Goal: Information Seeking & Learning: Learn about a topic

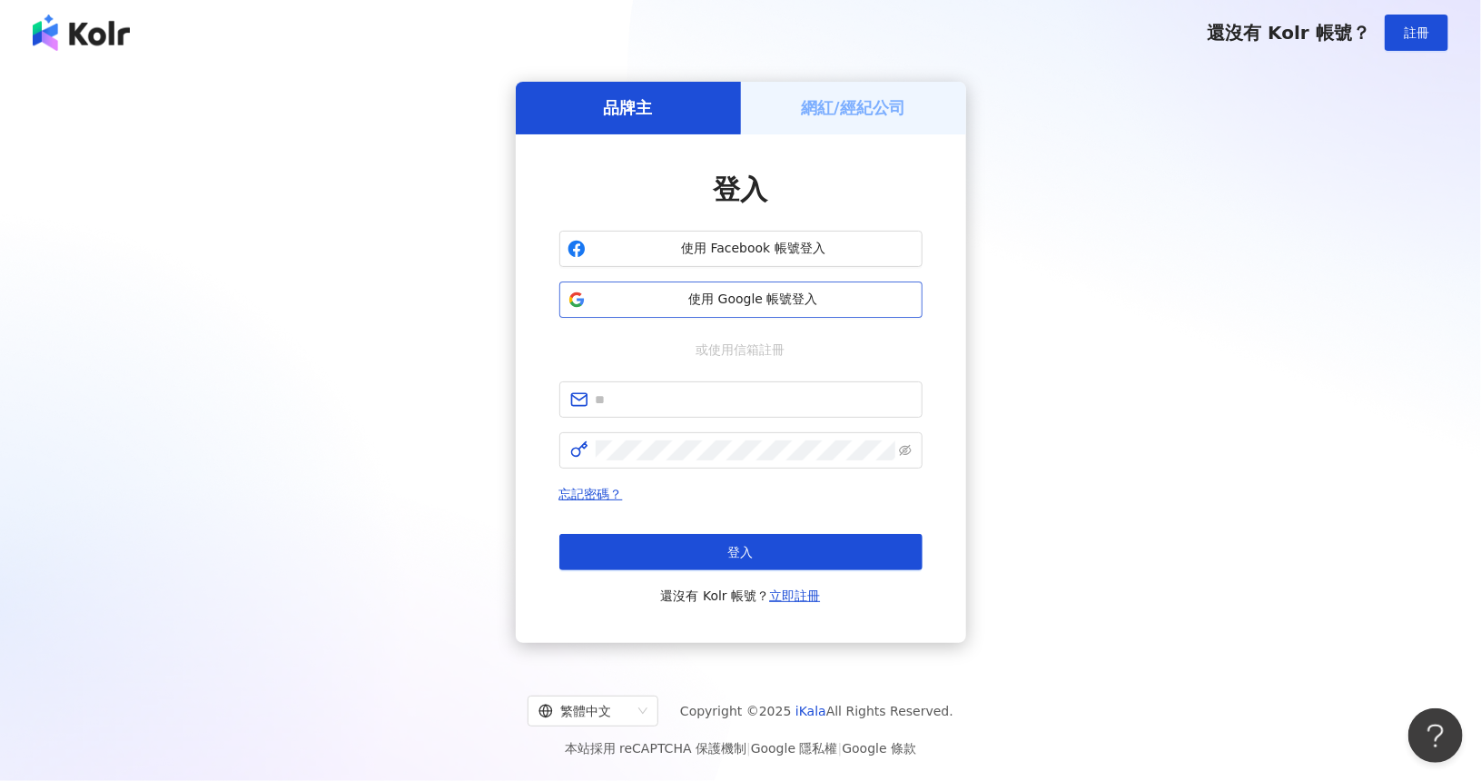
click at [770, 304] on span "使用 Google 帳號登入" at bounding box center [753, 300] width 321 height 18
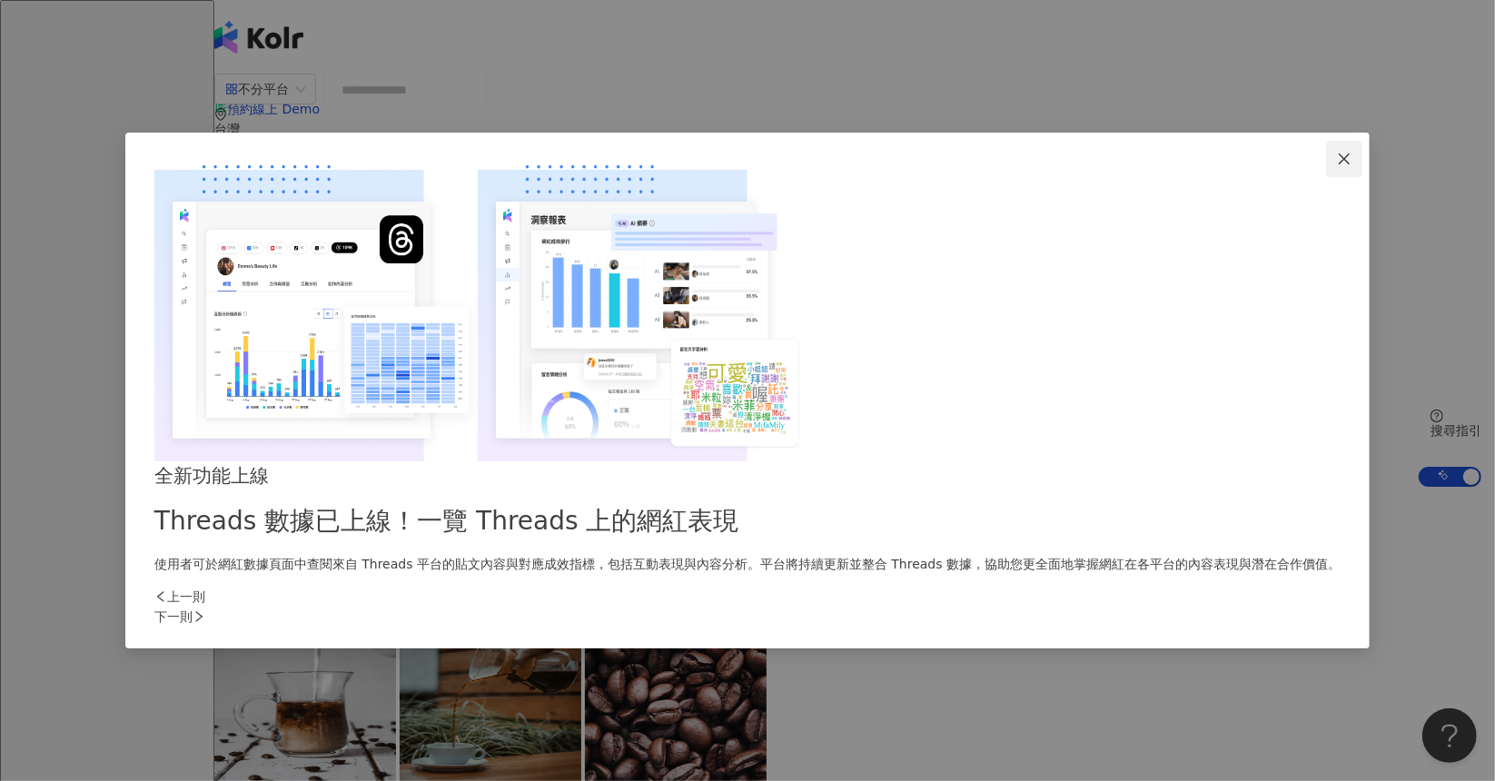
click at [1337, 166] on icon "close" at bounding box center [1344, 159] width 15 height 15
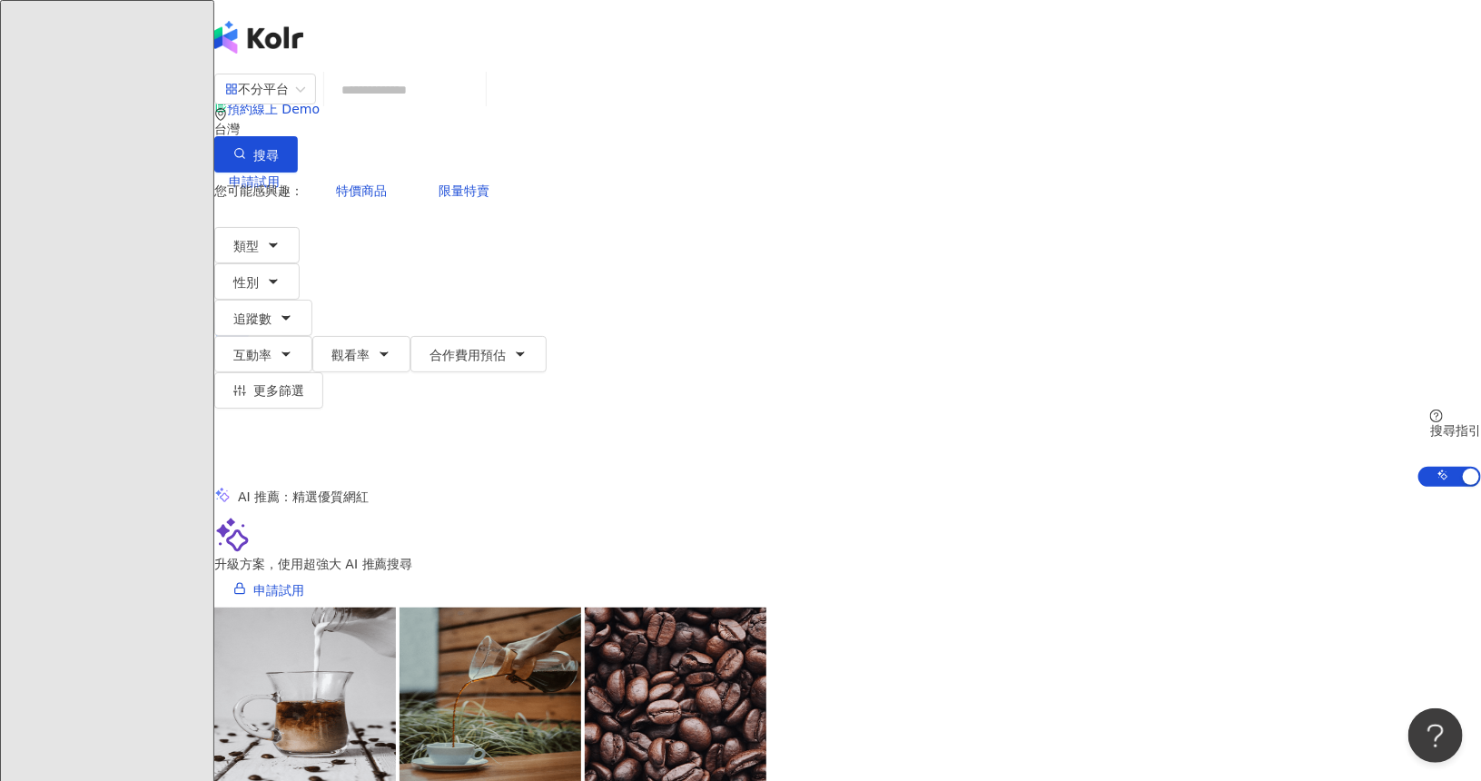
click at [479, 107] on input "search" at bounding box center [404, 90] width 147 height 35
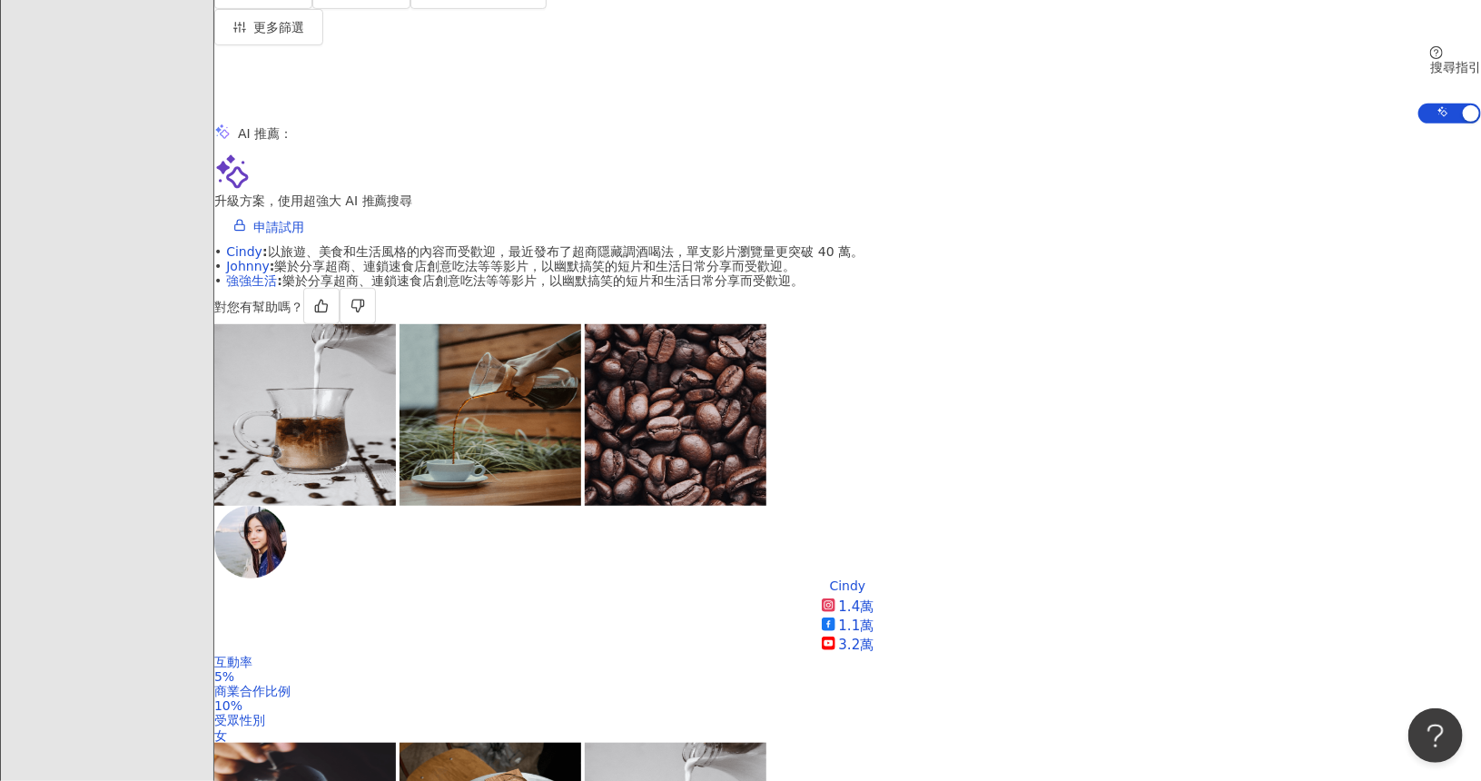
scroll to position [454, 0]
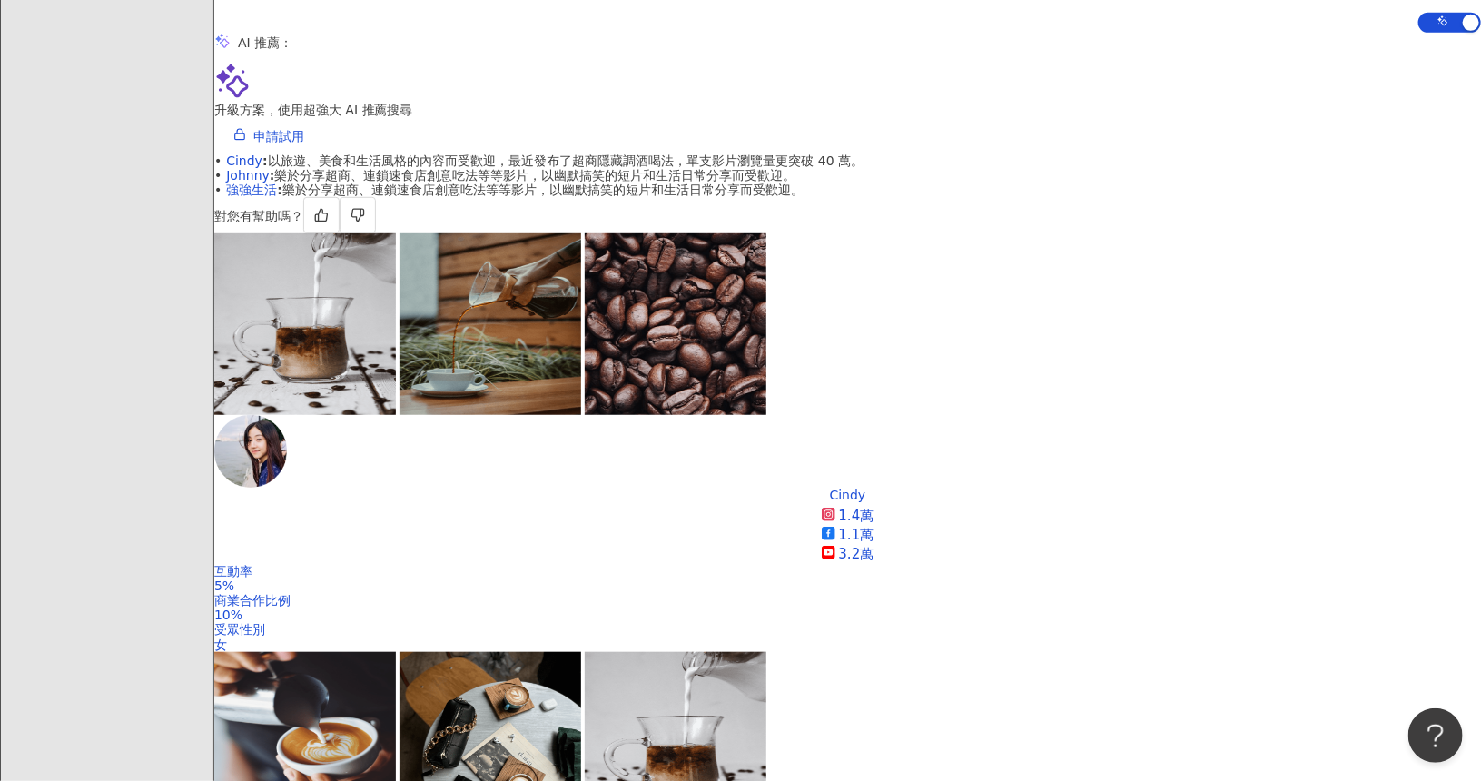
type input "**"
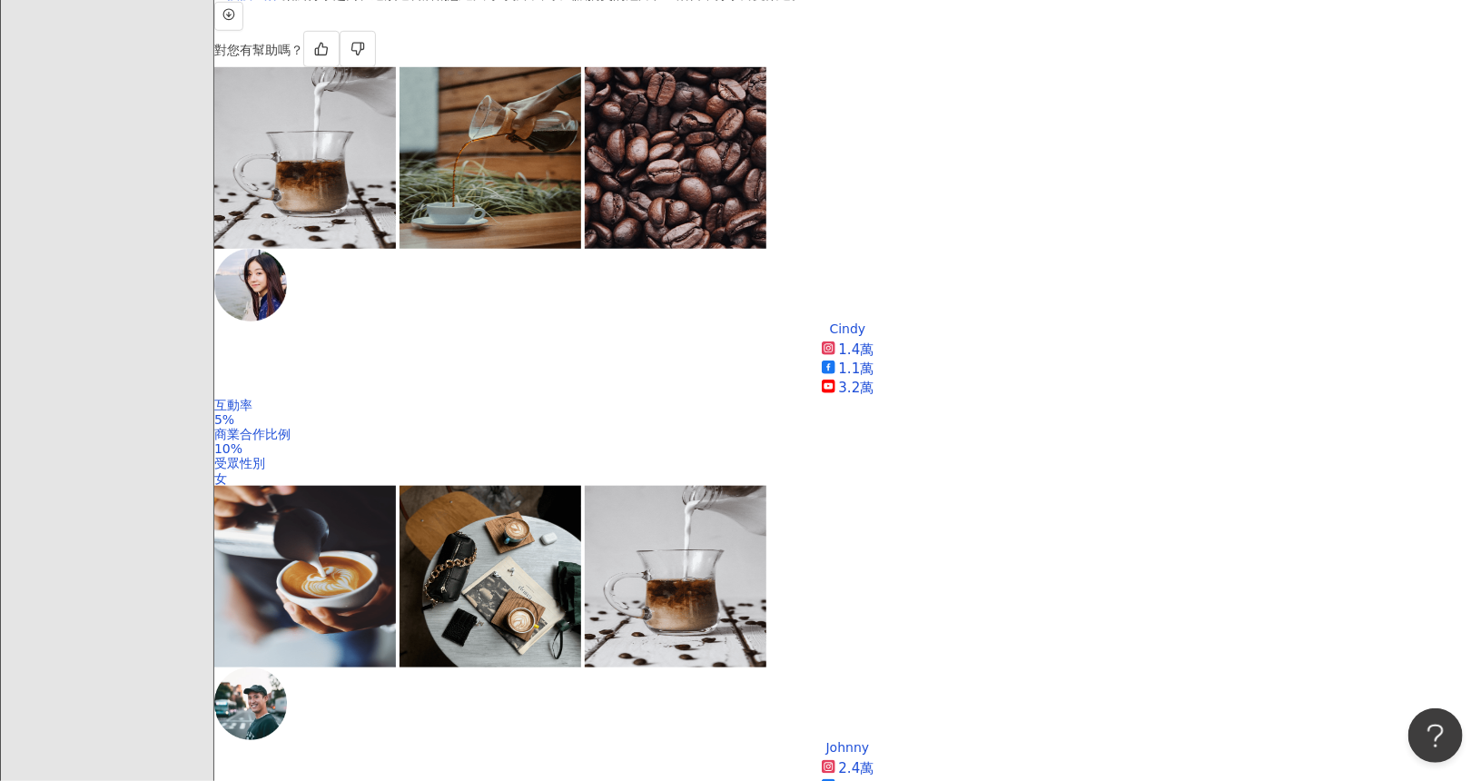
scroll to position [545, 0]
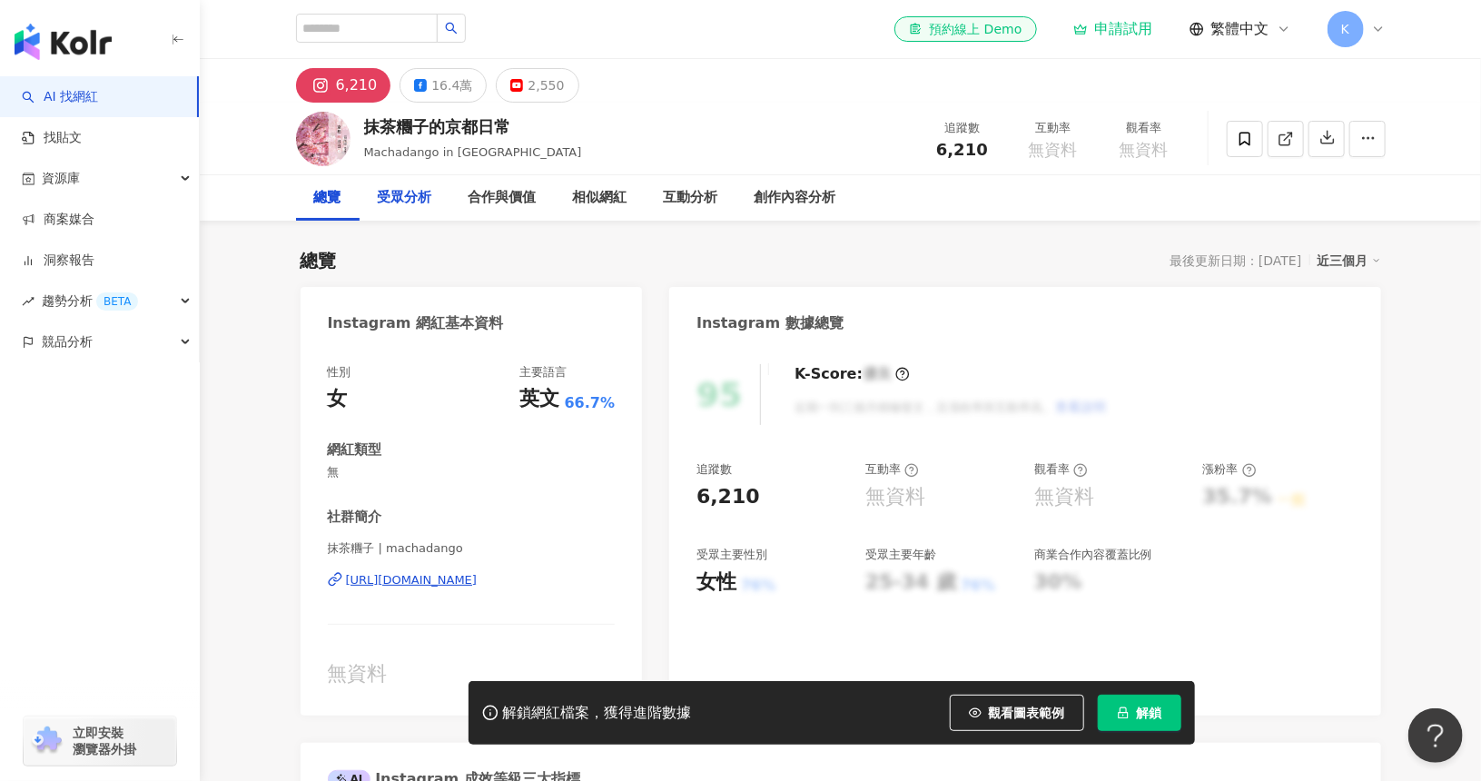
click at [409, 201] on div "受眾分析" at bounding box center [405, 198] width 54 height 22
drag, startPoint x: 378, startPoint y: 128, endPoint x: 507, endPoint y: 130, distance: 129.0
click at [507, 130] on div "抹茶糰子的京都日常" at bounding box center [473, 126] width 218 height 23
click at [429, 155] on span "Machadango in [GEOGRAPHIC_DATA]" at bounding box center [473, 152] width 218 height 14
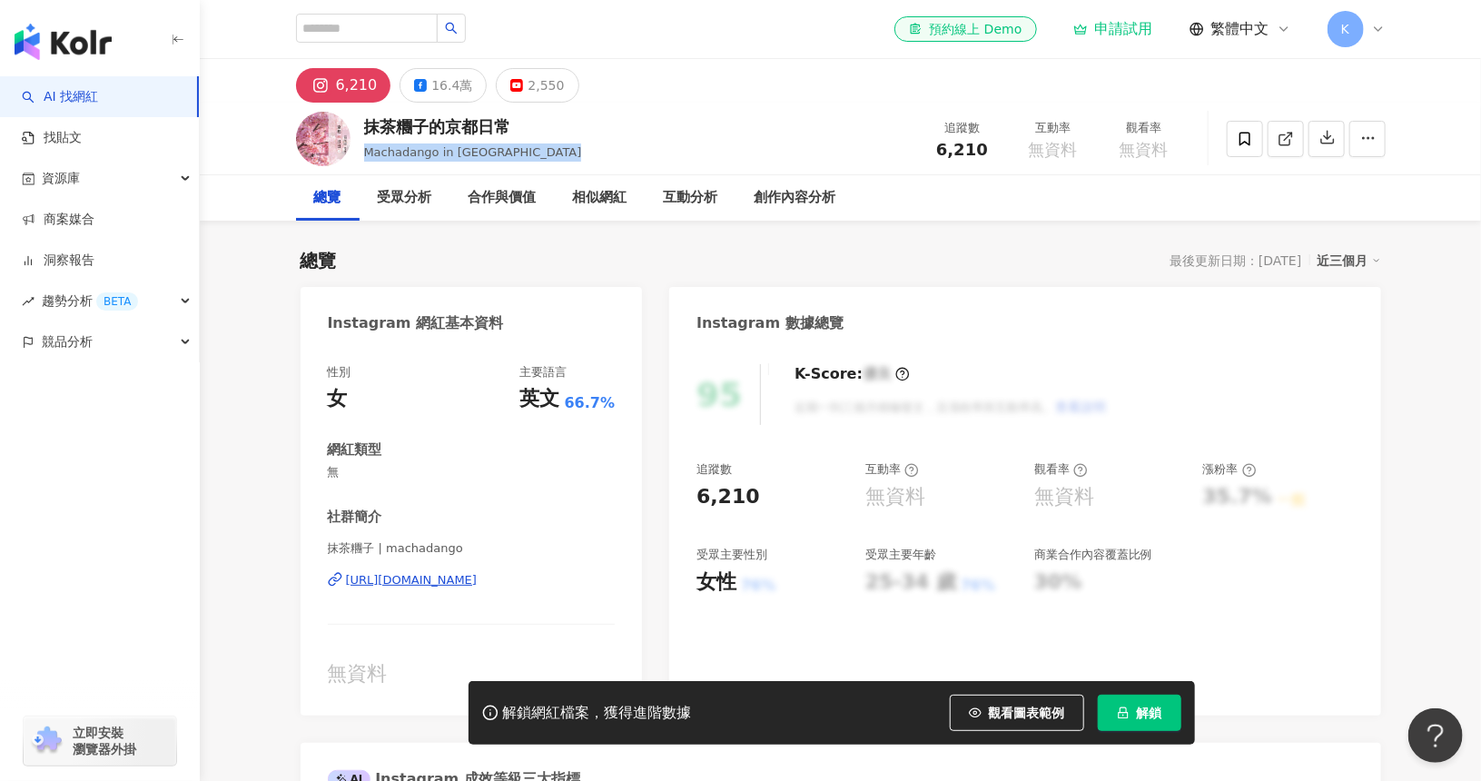
click at [429, 155] on span "Machadango in [GEOGRAPHIC_DATA]" at bounding box center [473, 152] width 218 height 14
